Goal: Task Accomplishment & Management: Manage account settings

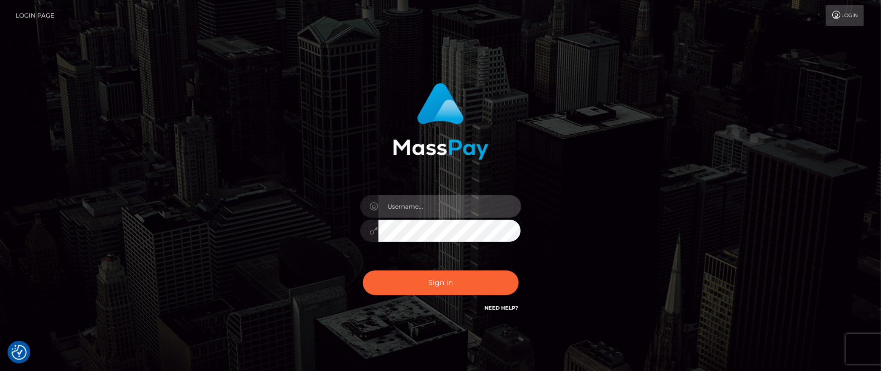
click at [404, 207] on input "text" at bounding box center [449, 206] width 143 height 23
type input "Janet.ACE"
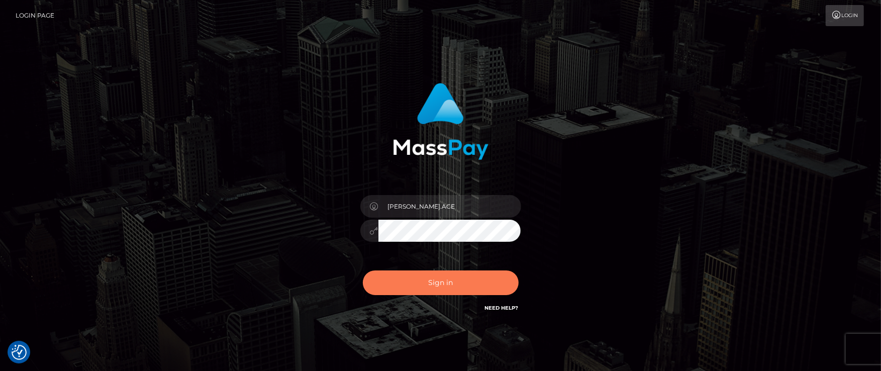
click at [452, 270] on button "Sign in" at bounding box center [441, 282] width 156 height 25
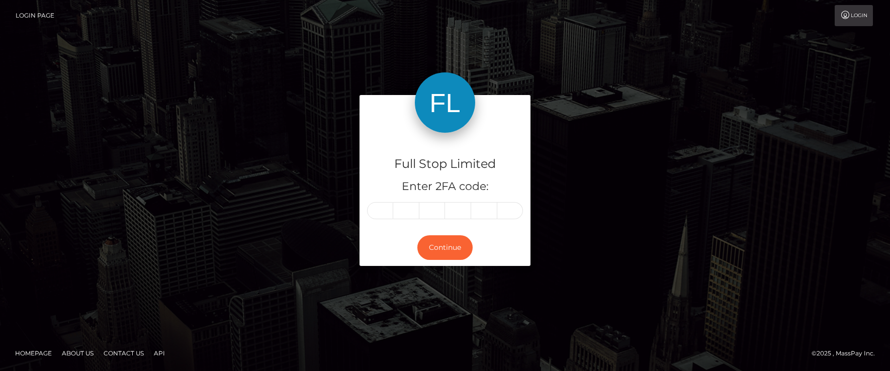
click at [378, 210] on input "text" at bounding box center [380, 210] width 26 height 17
type input "4"
type input "1"
type input "2"
type input "8"
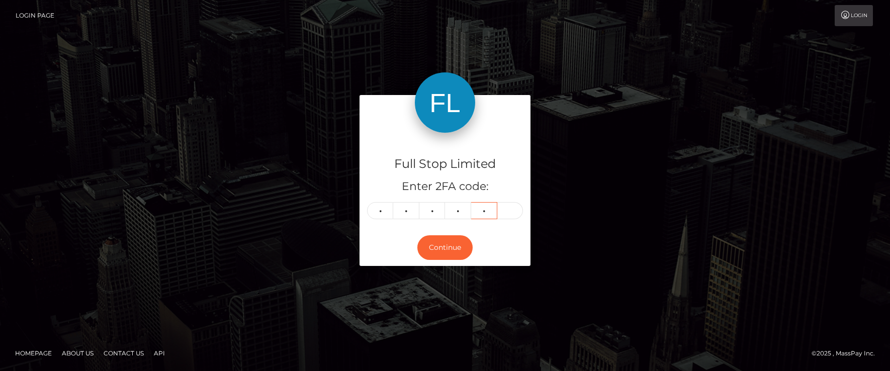
type input "7"
type input "6"
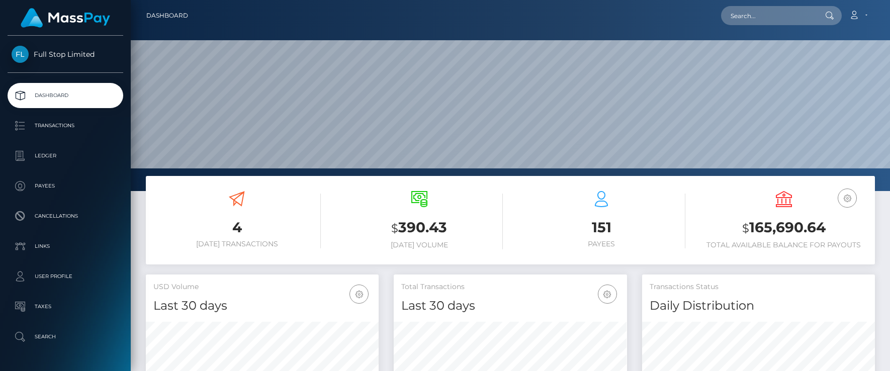
scroll to position [178, 233]
drag, startPoint x: 750, startPoint y: 227, endPoint x: 821, endPoint y: 217, distance: 72.1
click at [821, 217] on div "USD Balance $ 165,690.64 Total Available Balance for Payouts" at bounding box center [783, 220] width 167 height 58
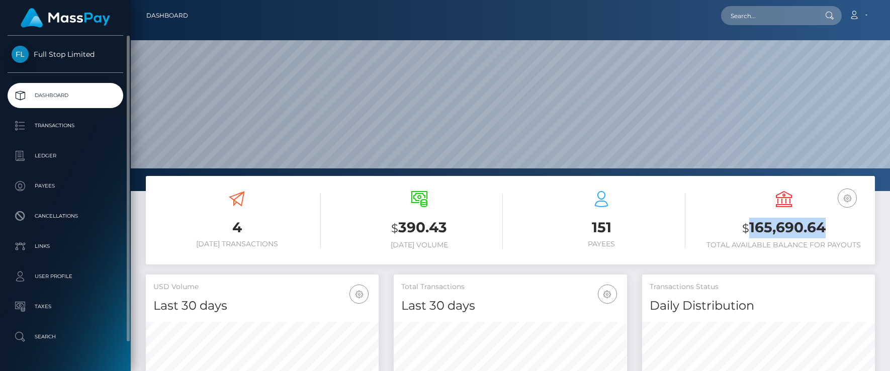
copy h3 "165,690.64"
